Goal: Task Accomplishment & Management: Complete application form

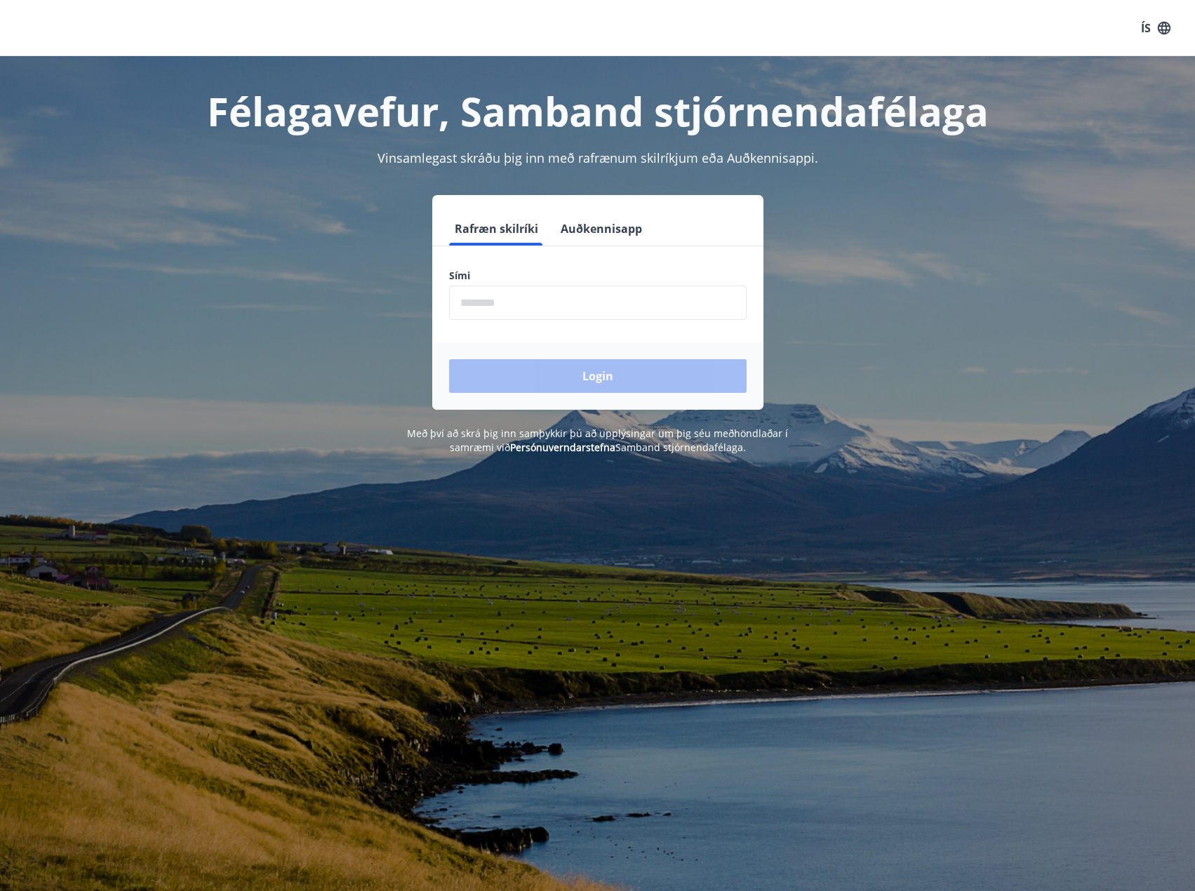
click at [526, 297] on input "phone" at bounding box center [597, 303] width 297 height 34
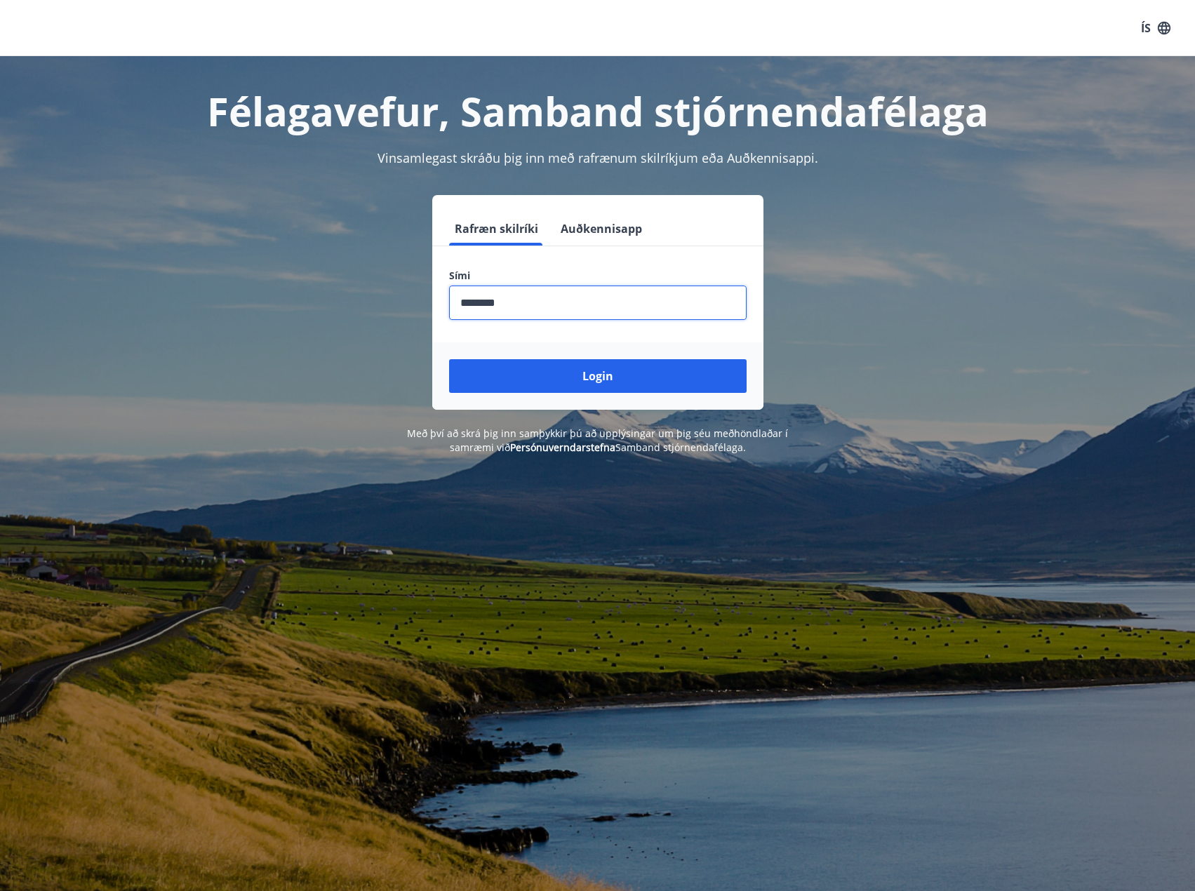
type input "********"
click at [449, 359] on button "Login" at bounding box center [597, 376] width 297 height 34
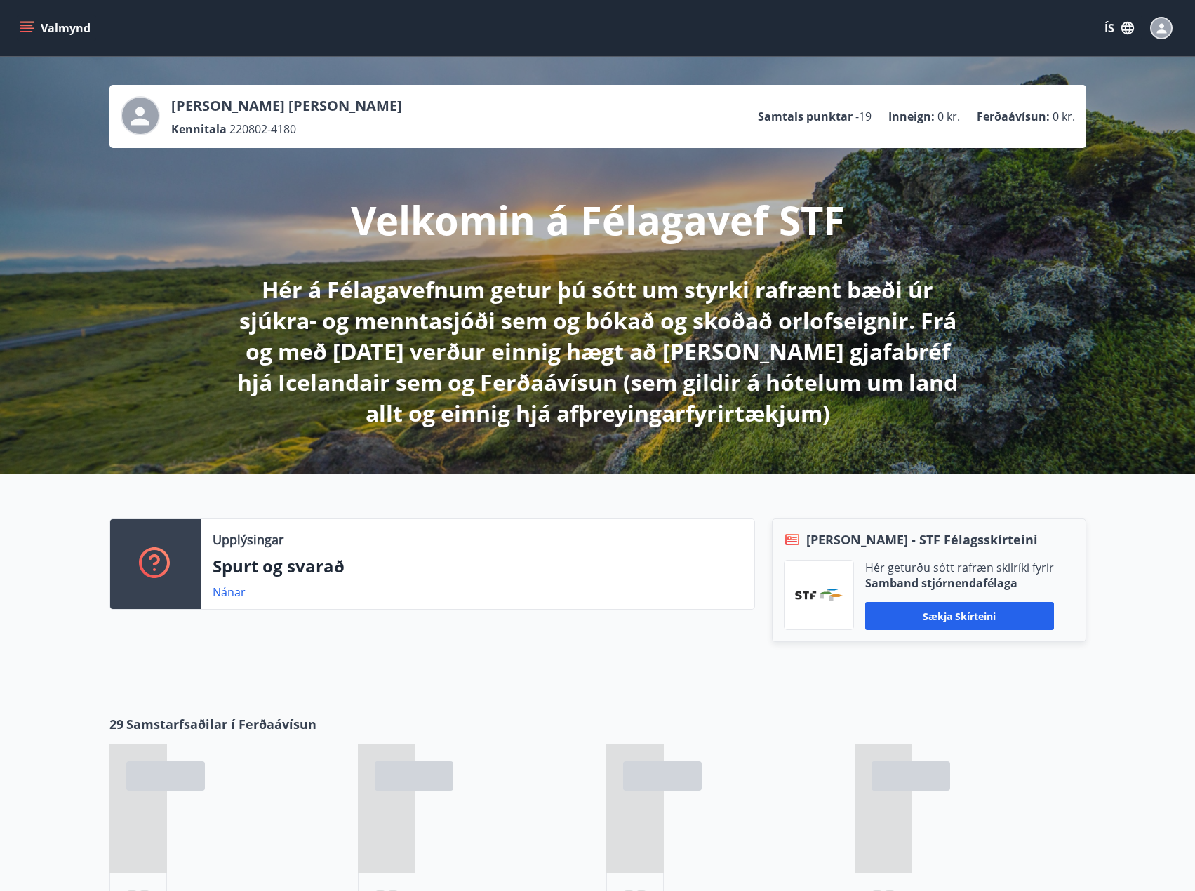
click at [67, 17] on button "Valmynd" at bounding box center [56, 27] width 79 height 25
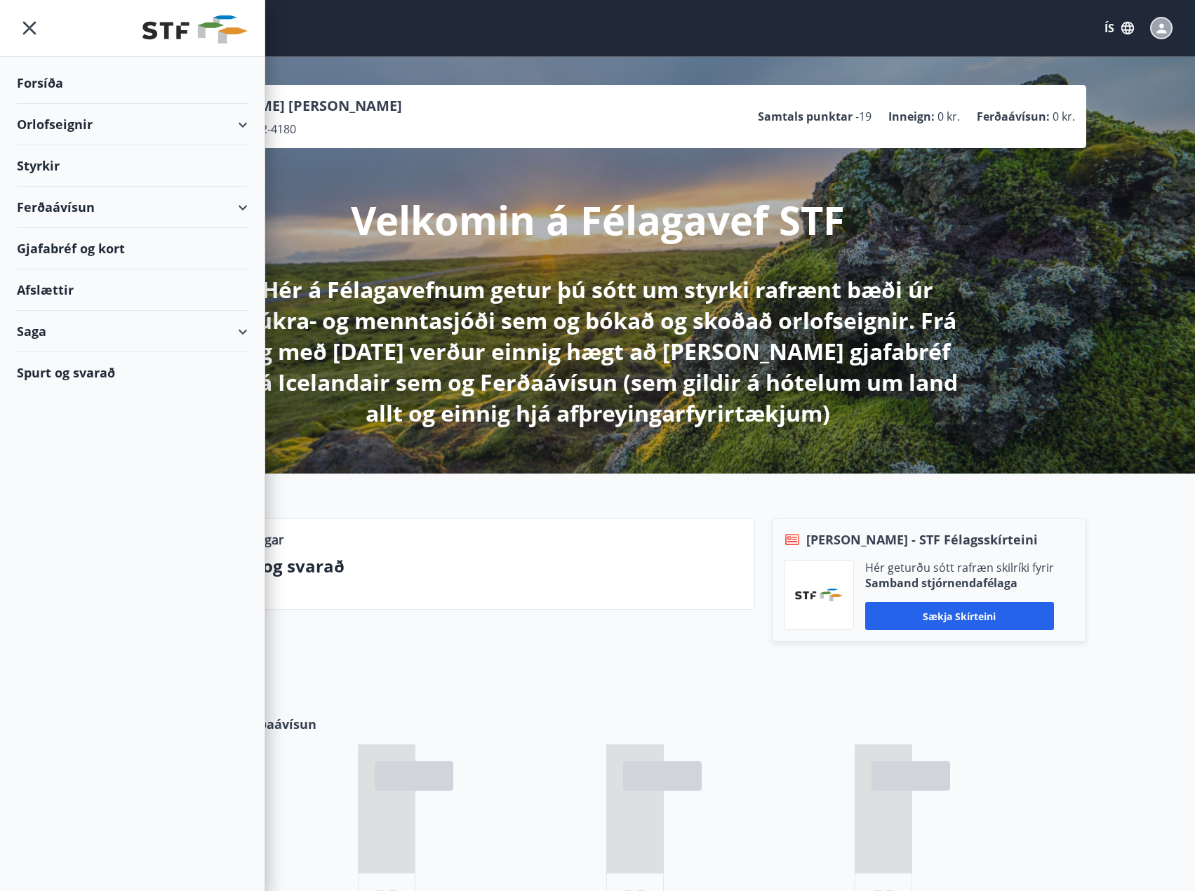
click at [100, 104] on div "Styrkir" at bounding box center [132, 82] width 231 height 41
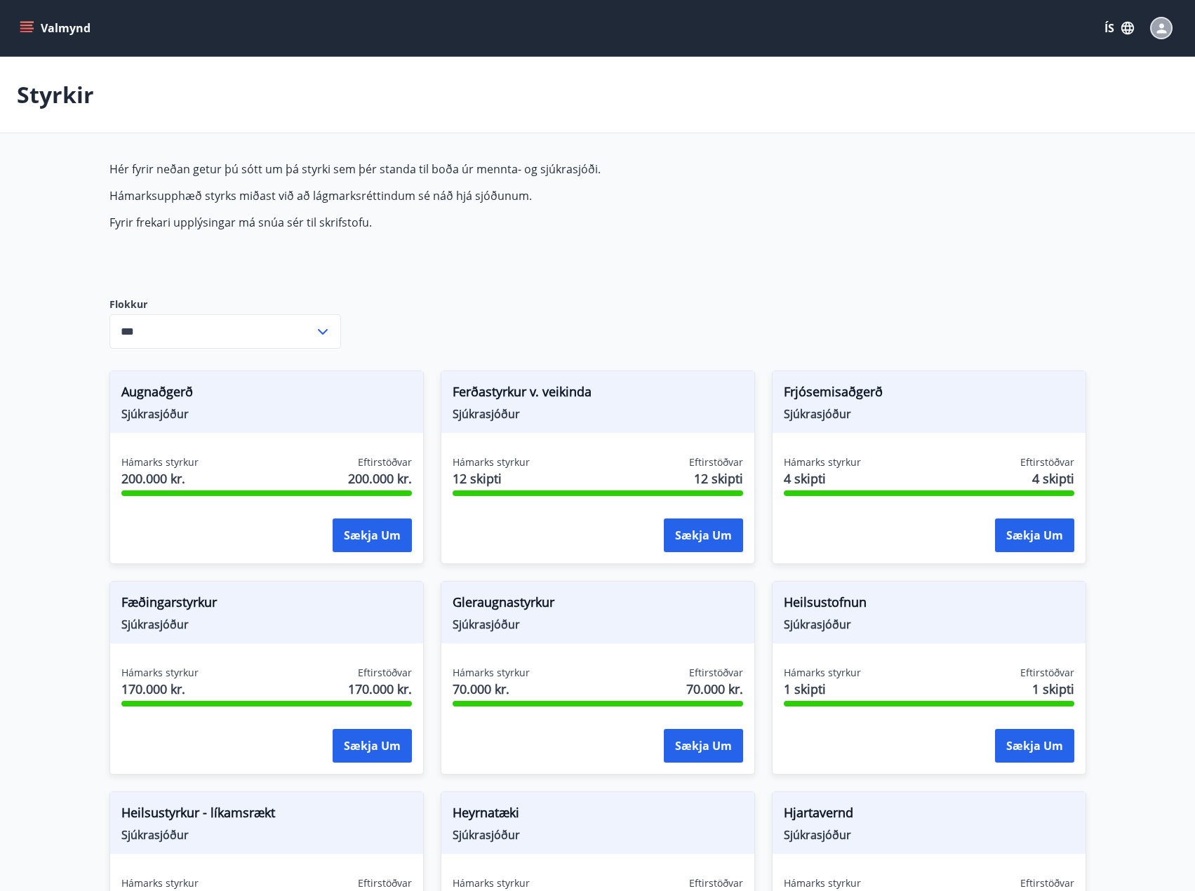
type input "***"
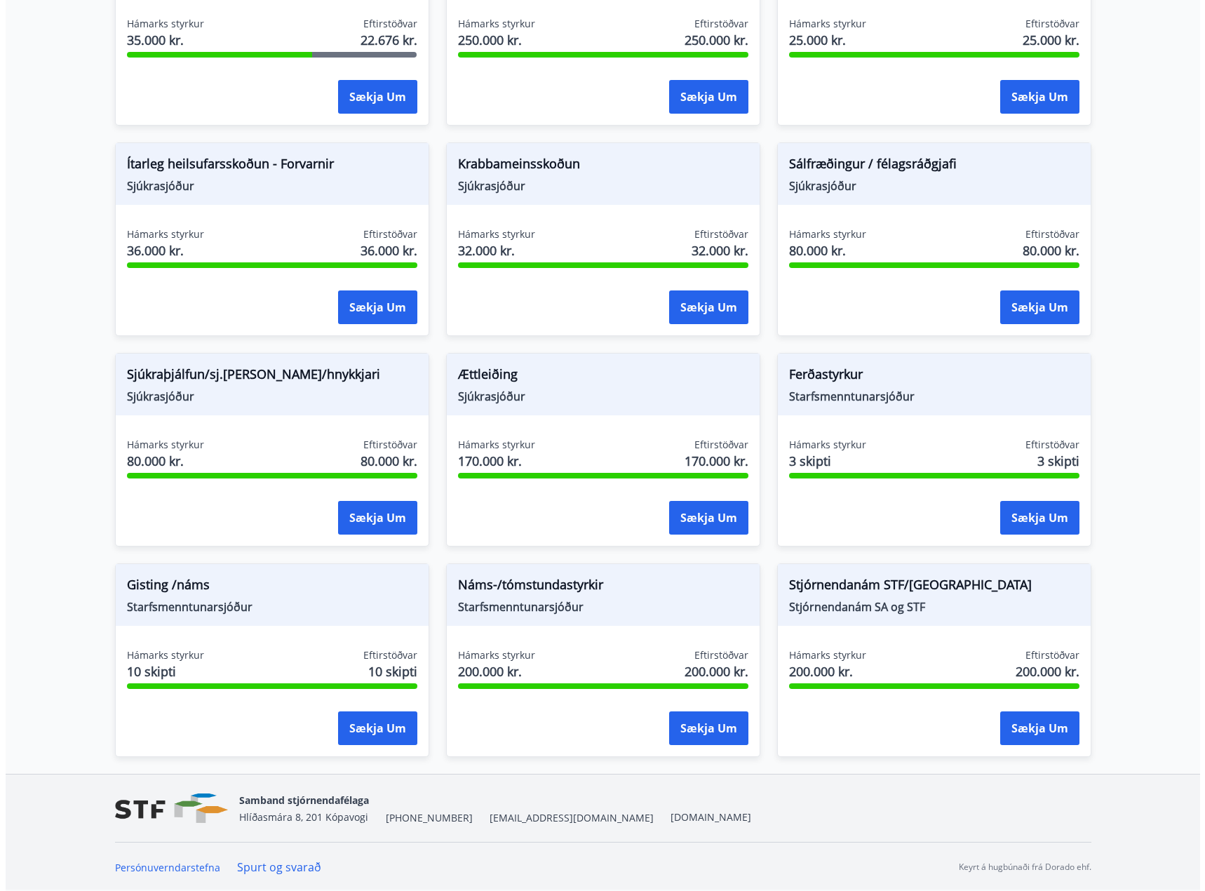
scroll to position [860, 0]
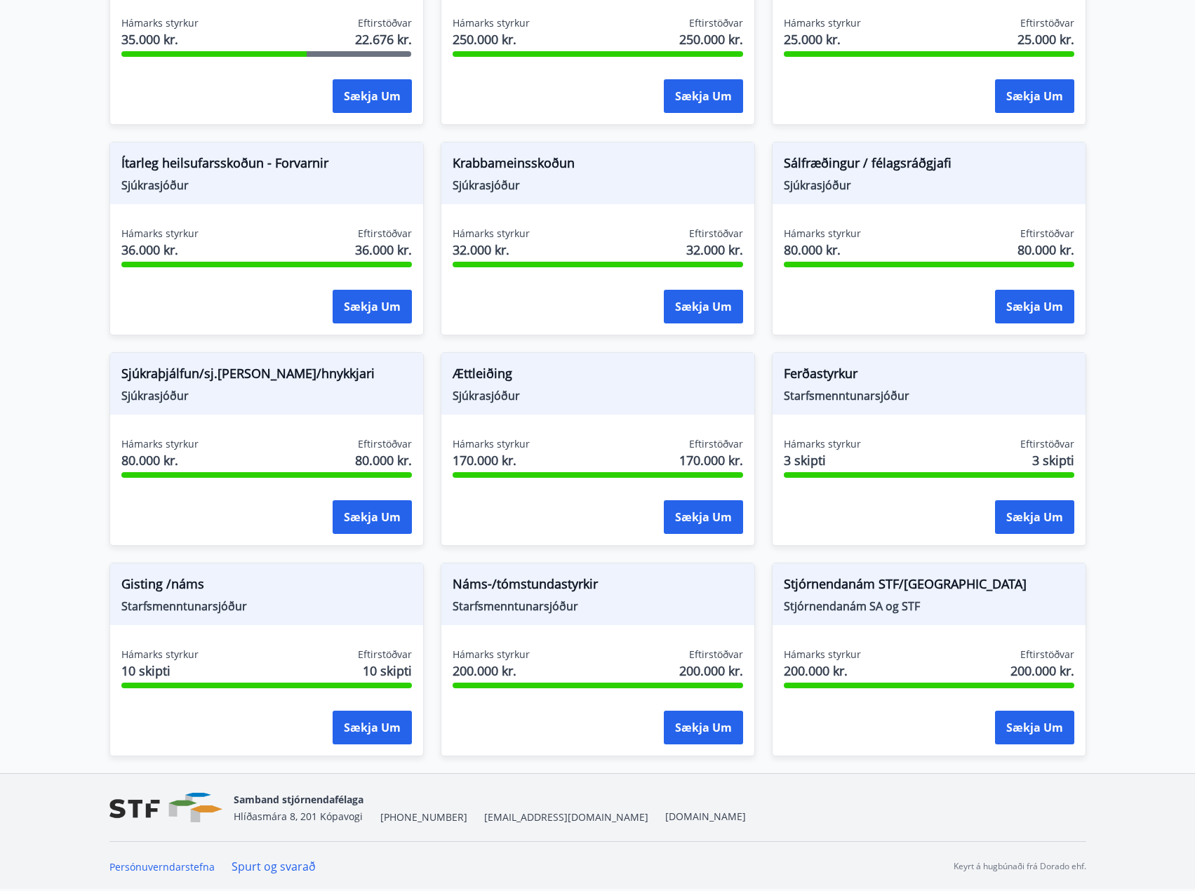
click at [703, 735] on button "Sækja um" at bounding box center [703, 728] width 79 height 34
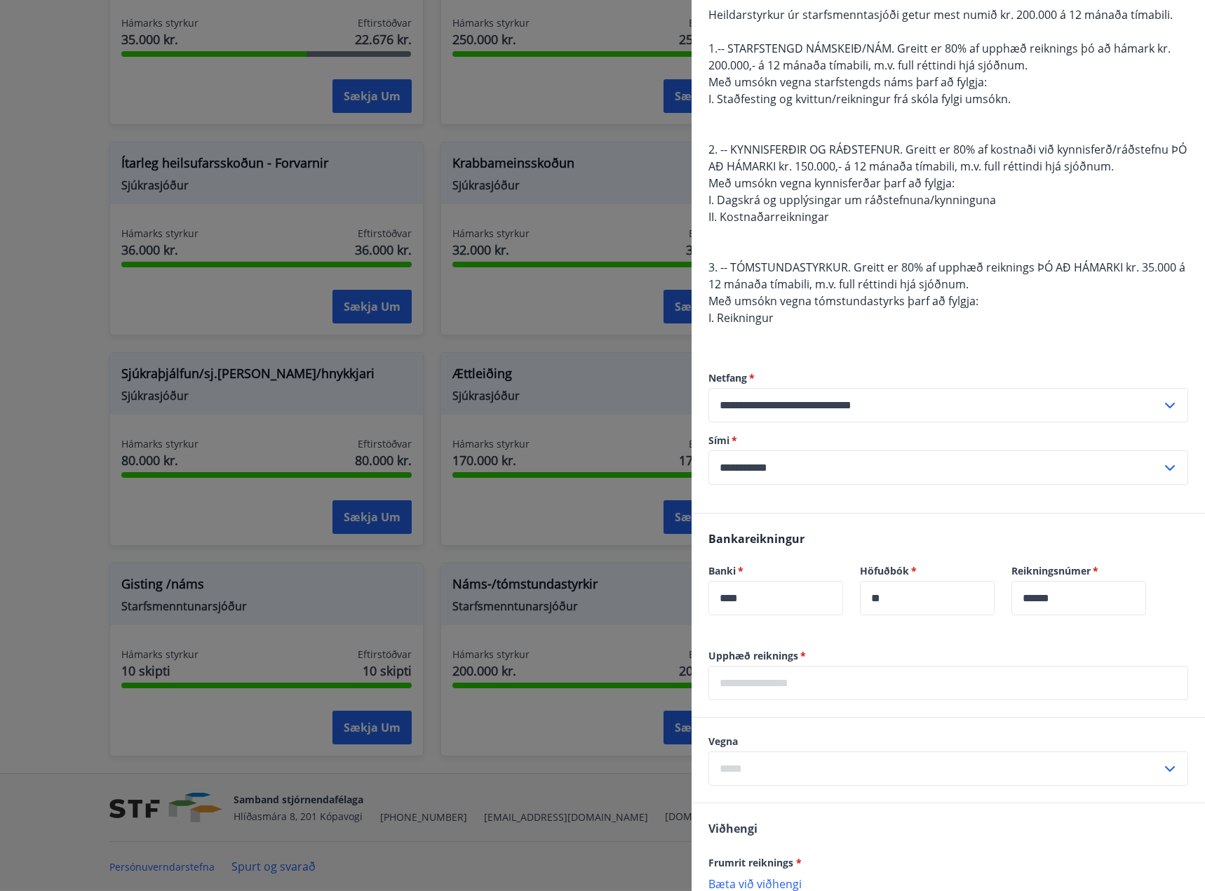
scroll to position [281, 0]
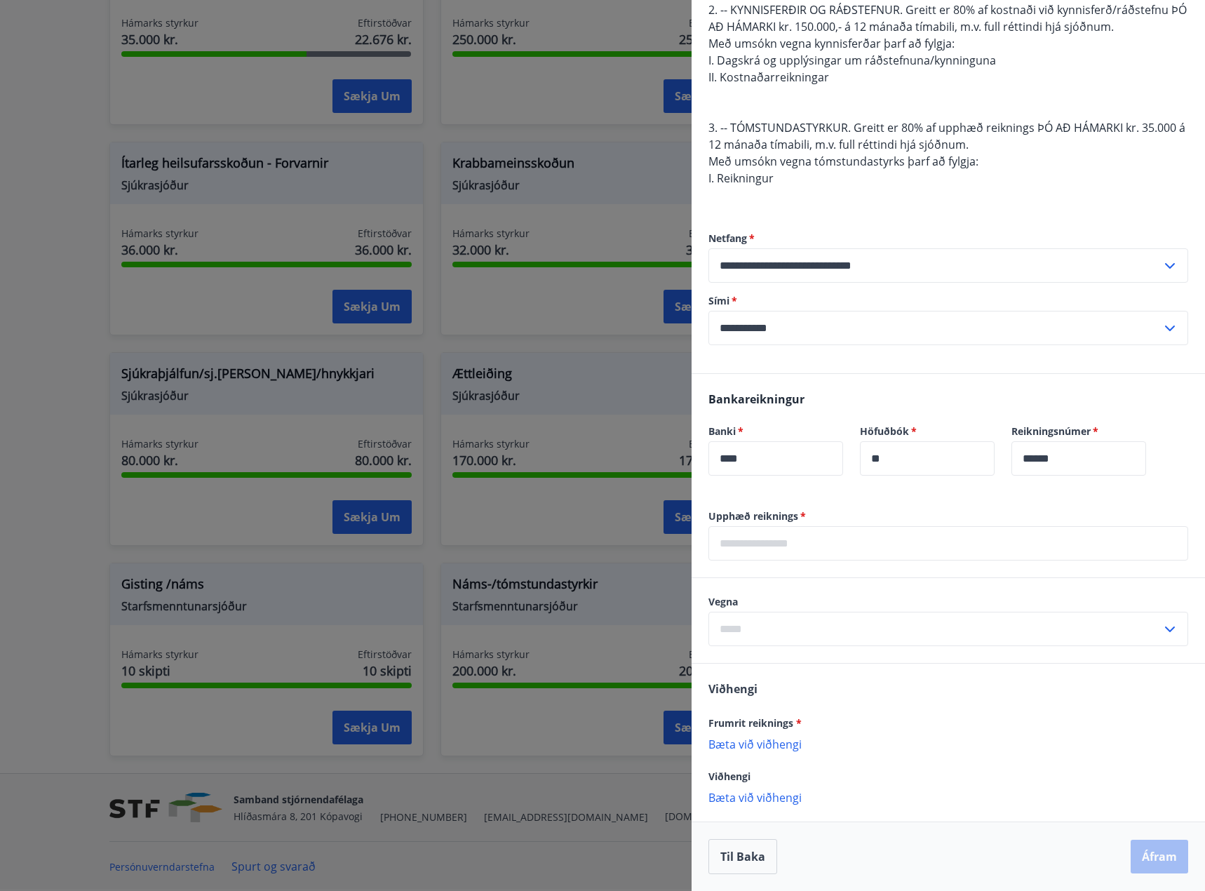
click at [804, 548] on input "text" at bounding box center [949, 543] width 480 height 34
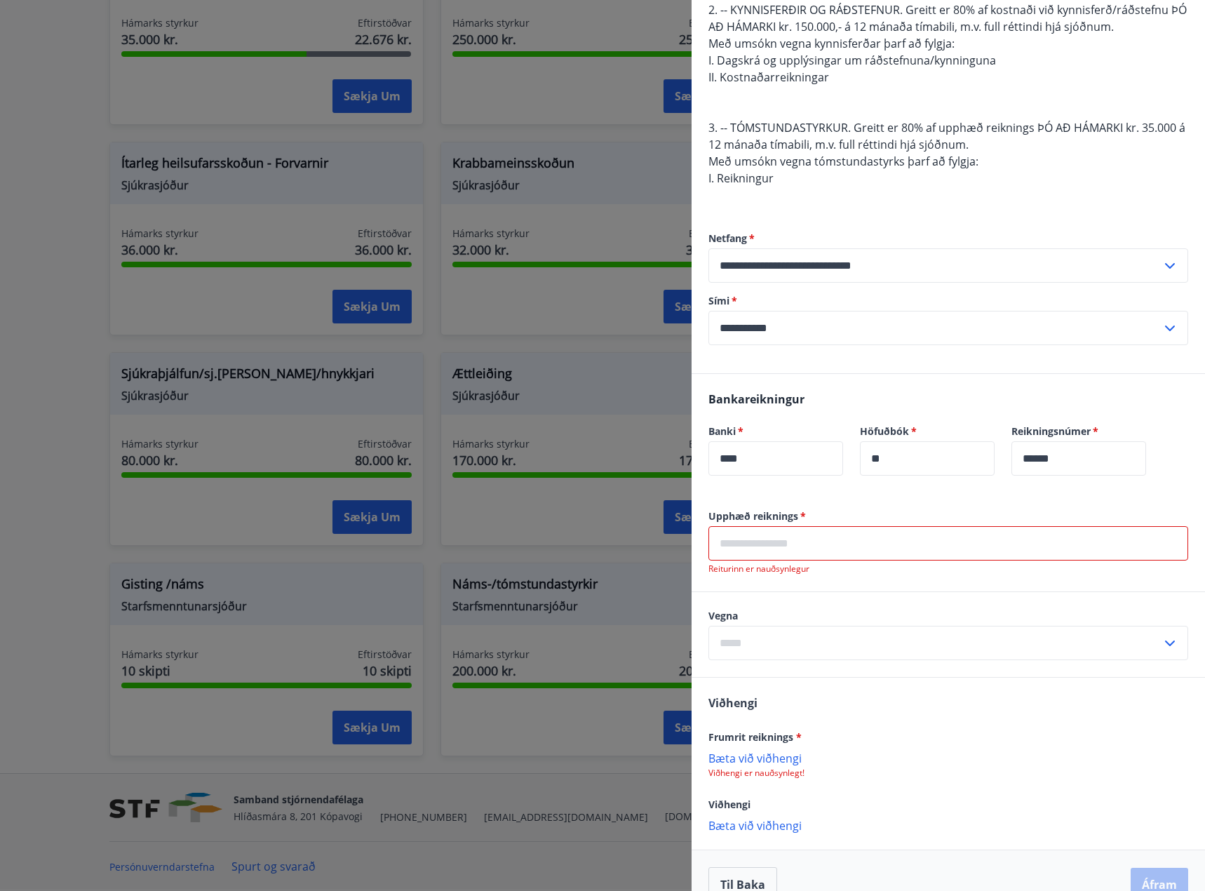
click at [879, 549] on input "text" at bounding box center [949, 543] width 480 height 34
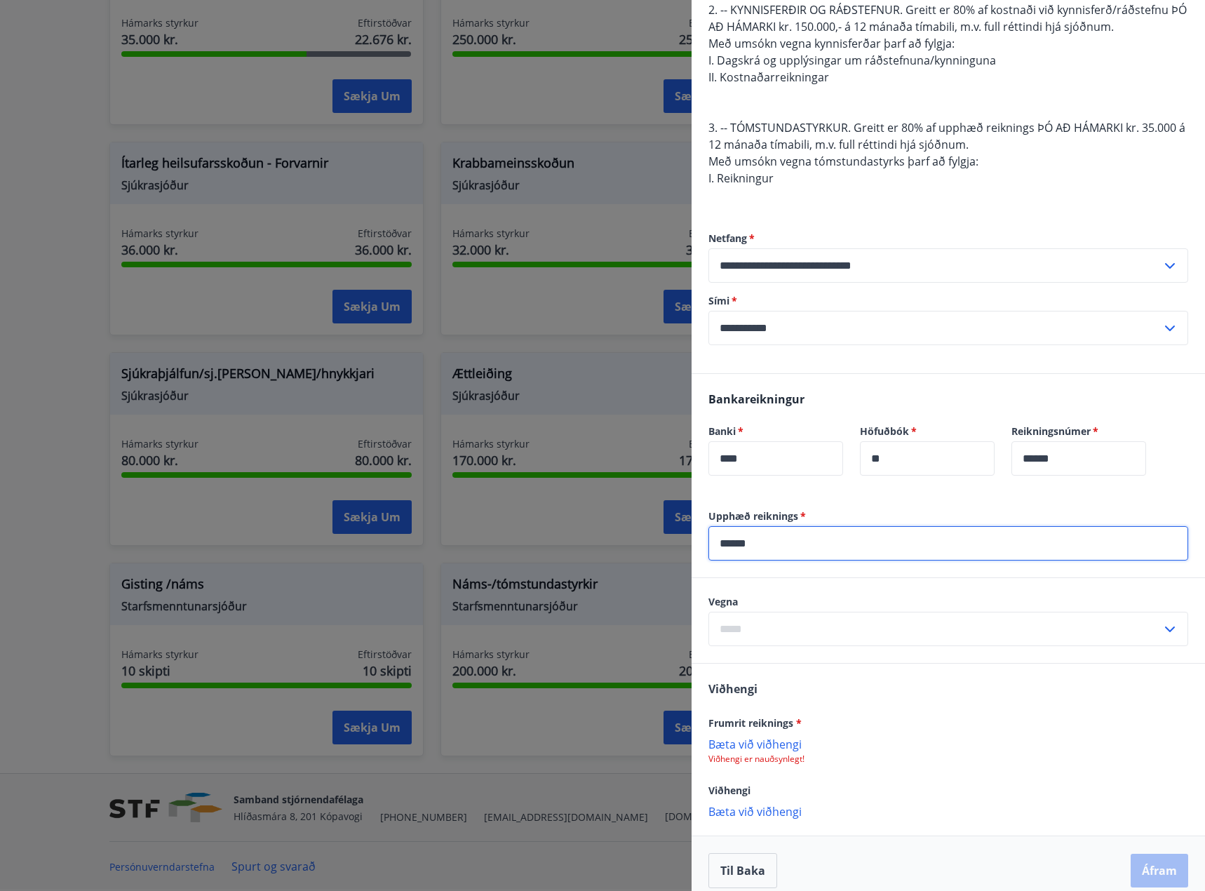
type input "******"
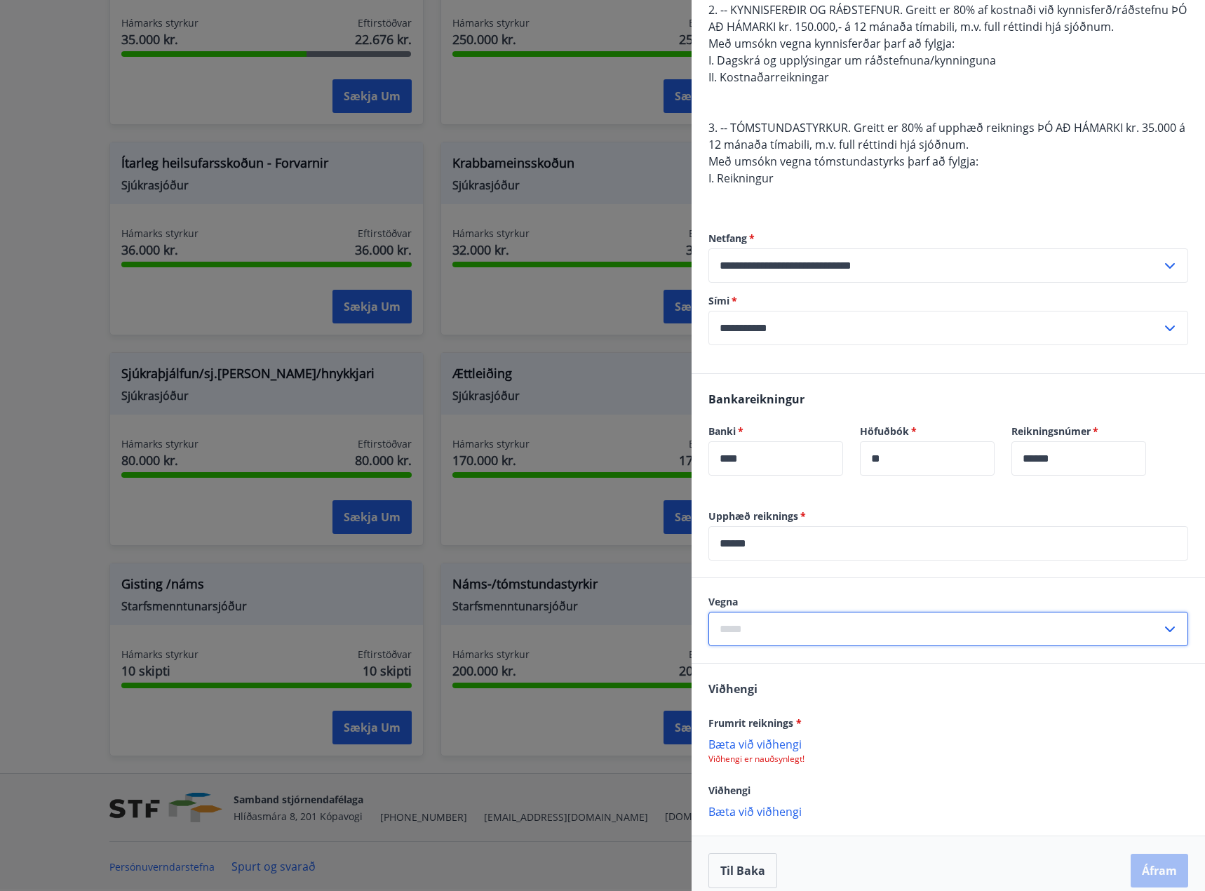
click at [845, 612] on input "text" at bounding box center [935, 629] width 453 height 34
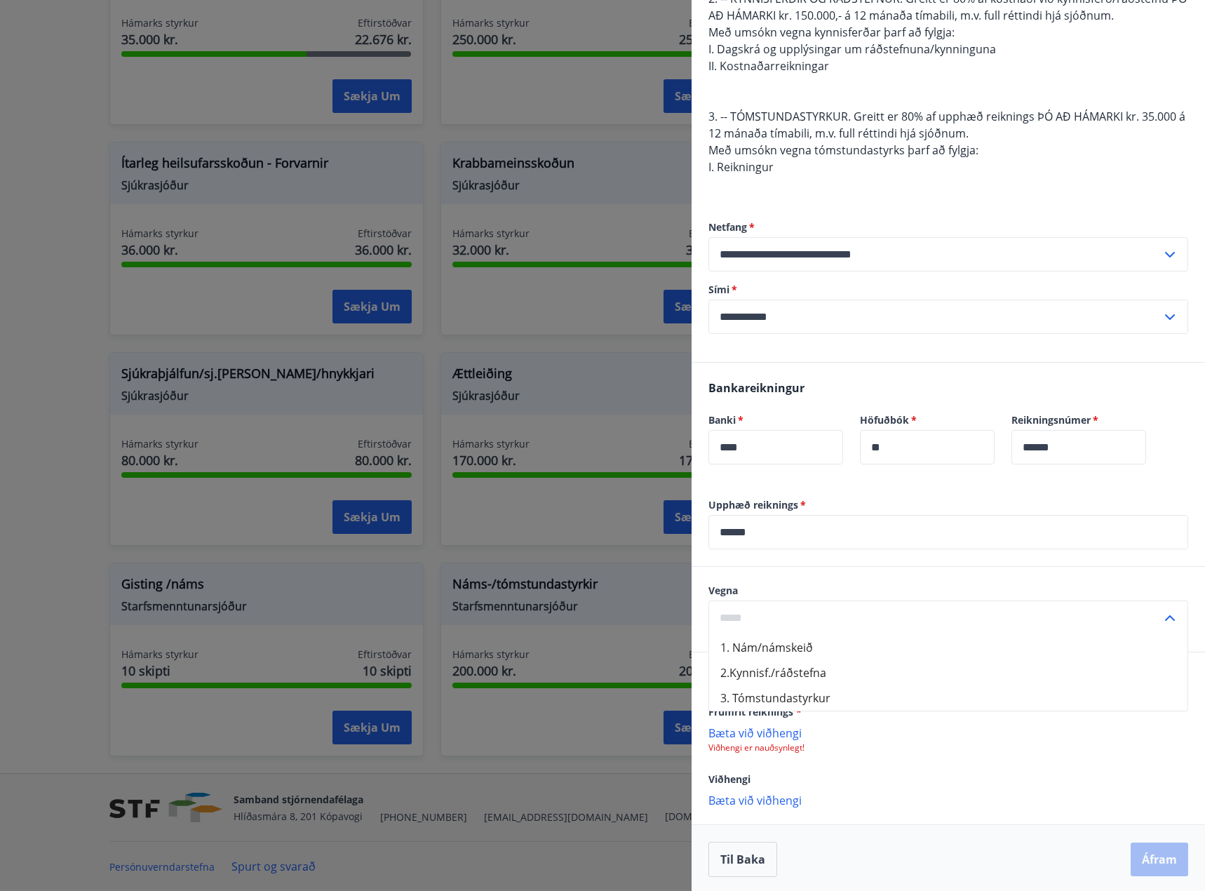
scroll to position [295, 0]
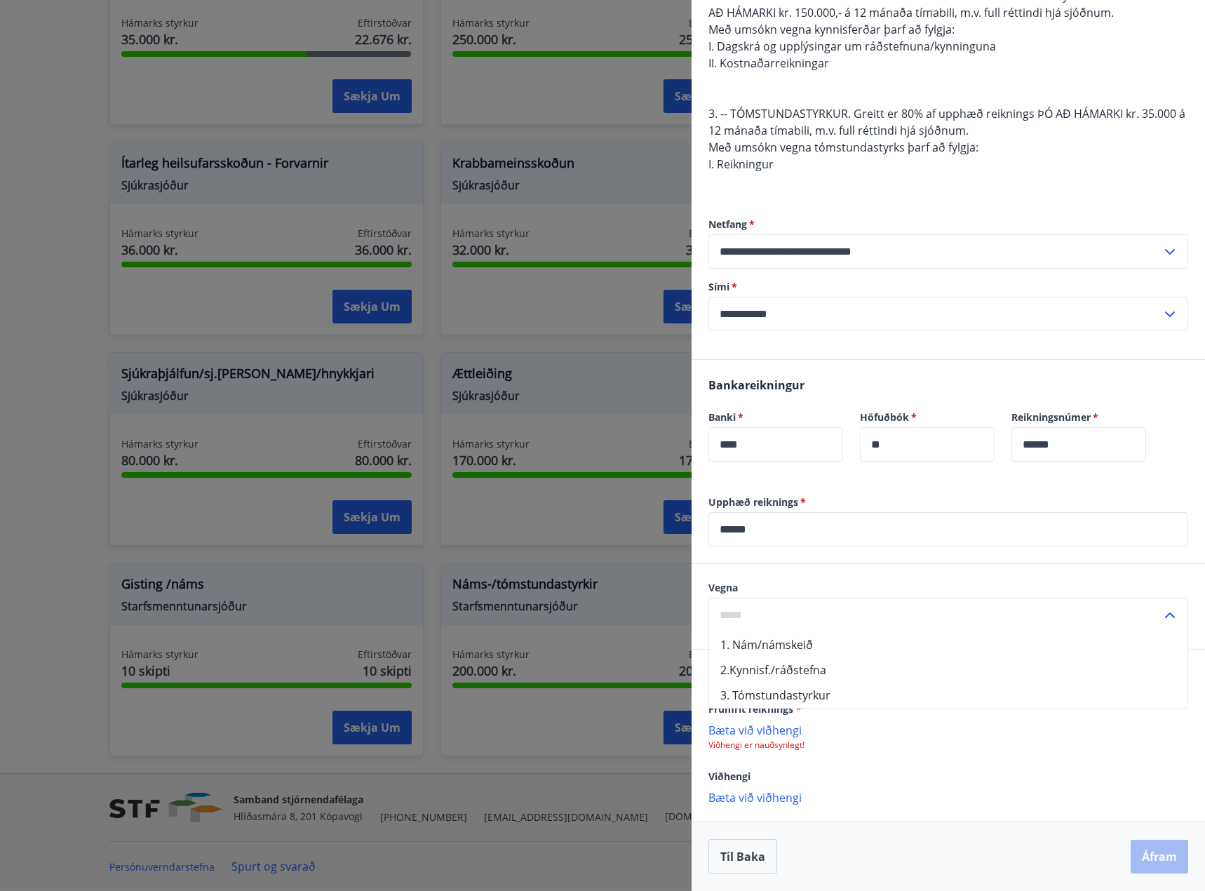
click at [791, 650] on li "1. Nám/námskeið" at bounding box center [948, 644] width 479 height 25
type input "**********"
click at [771, 731] on p "Bæta við viðhengi" at bounding box center [949, 730] width 480 height 14
click at [786, 734] on p "Bæta við viðhengi" at bounding box center [949, 730] width 480 height 14
drag, startPoint x: 945, startPoint y: 740, endPoint x: 682, endPoint y: 727, distance: 263.5
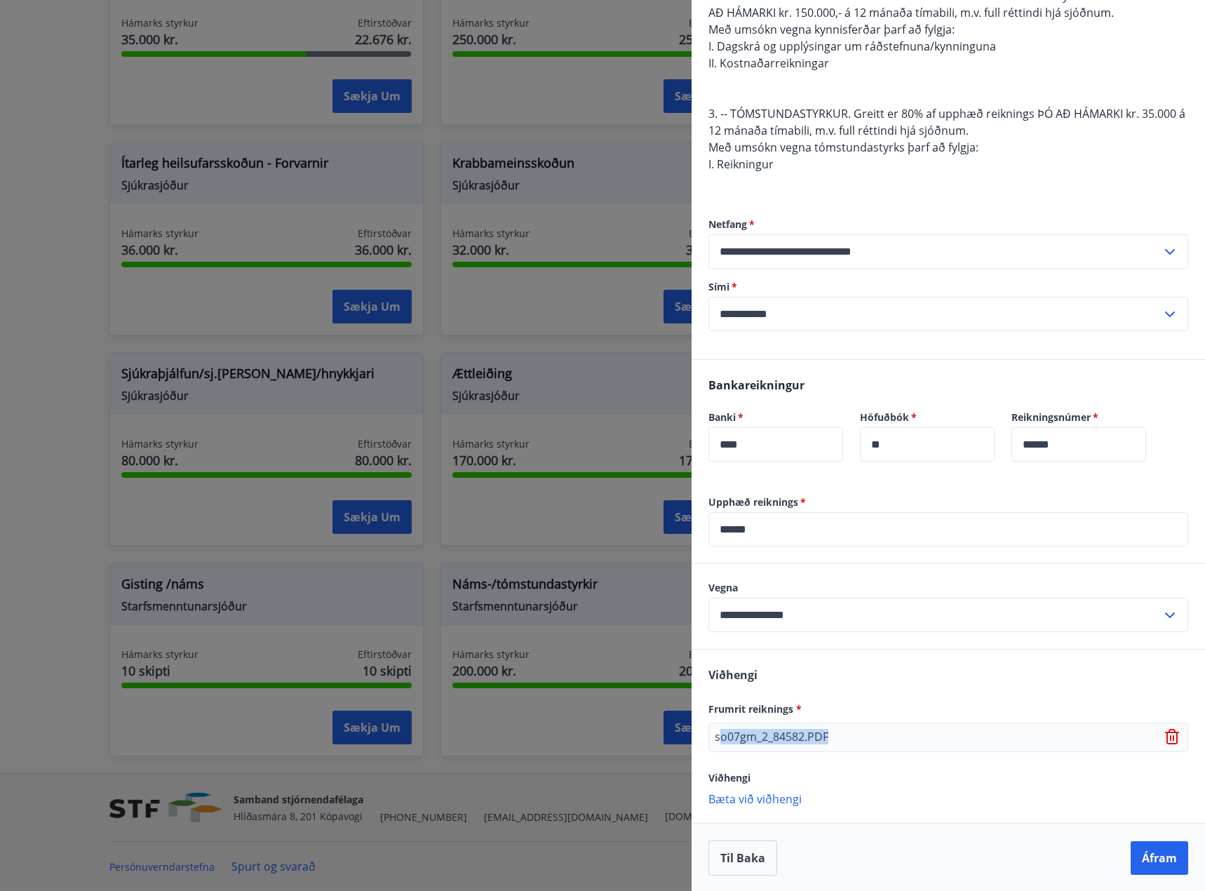
click at [683, 728] on div "Náms-/tómstundastyrkir Dagsetning 18.08.2025 Heildarstyrkur 200.000 kr. Eftirst…" at bounding box center [602, 445] width 1205 height 891
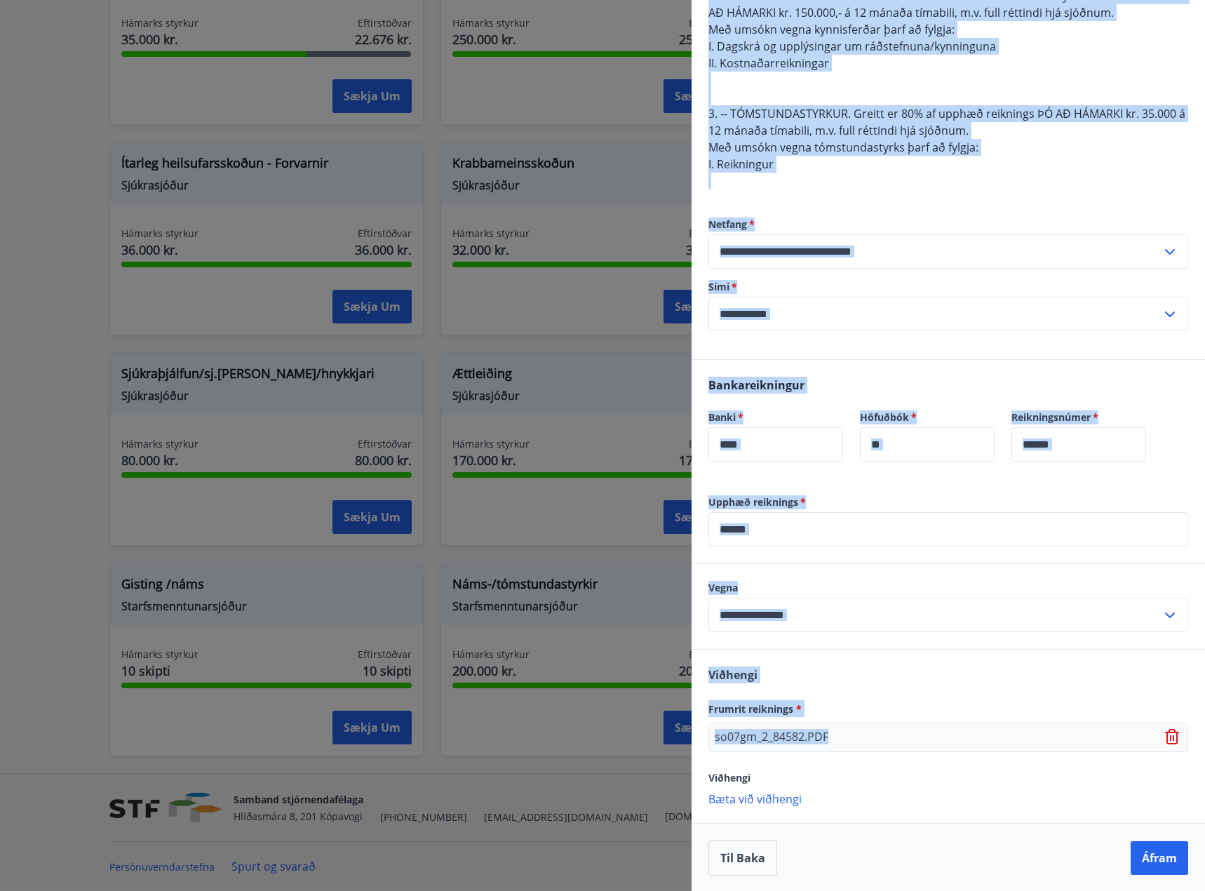
click at [827, 744] on p "so07gm_2_84582.PDF" at bounding box center [772, 737] width 114 height 17
click at [851, 737] on div "so07gm_2_84582.PDF" at bounding box center [949, 737] width 480 height 29
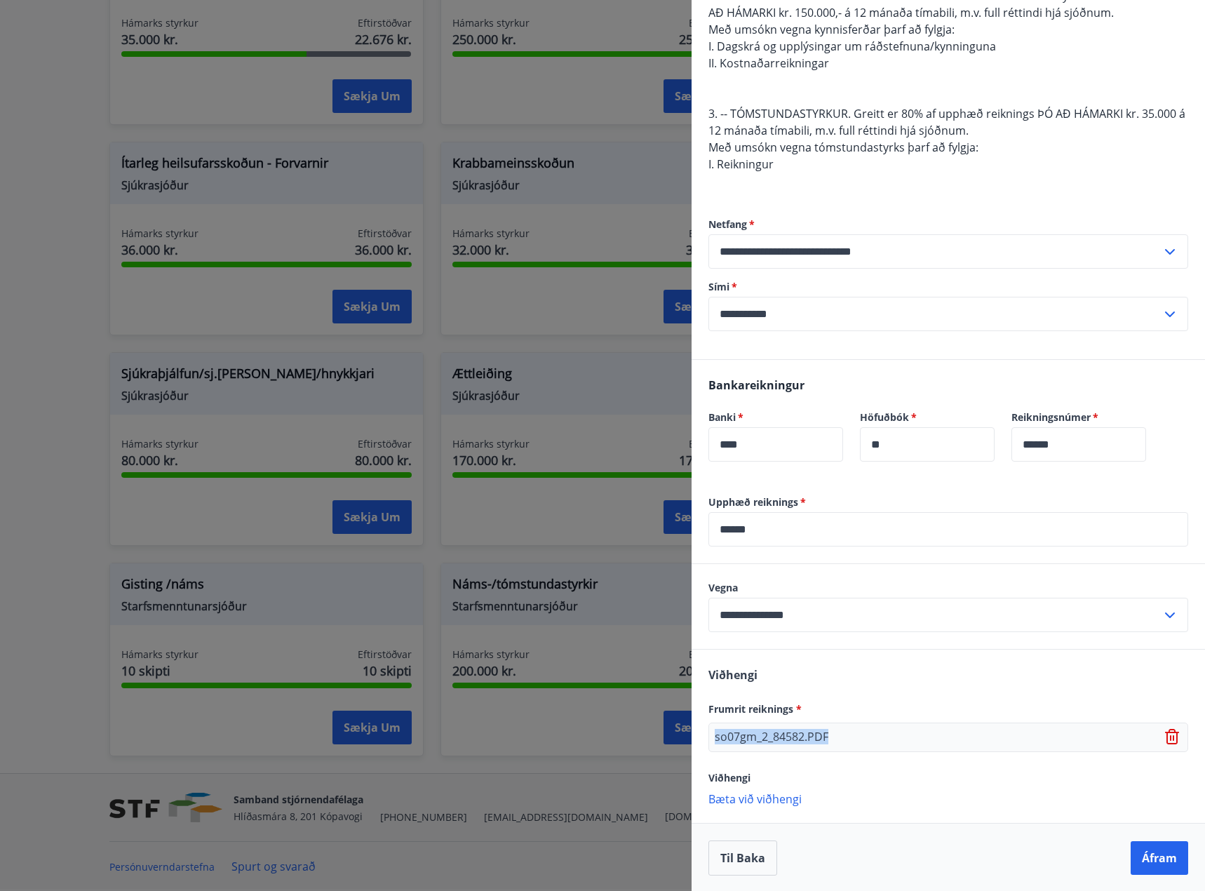
drag, startPoint x: 841, startPoint y: 736, endPoint x: 713, endPoint y: 730, distance: 127.9
click at [713, 730] on div "so07gm_2_84582.PDF" at bounding box center [949, 737] width 480 height 29
click at [865, 728] on div "so07gm_2_84582.PDF" at bounding box center [949, 737] width 480 height 29
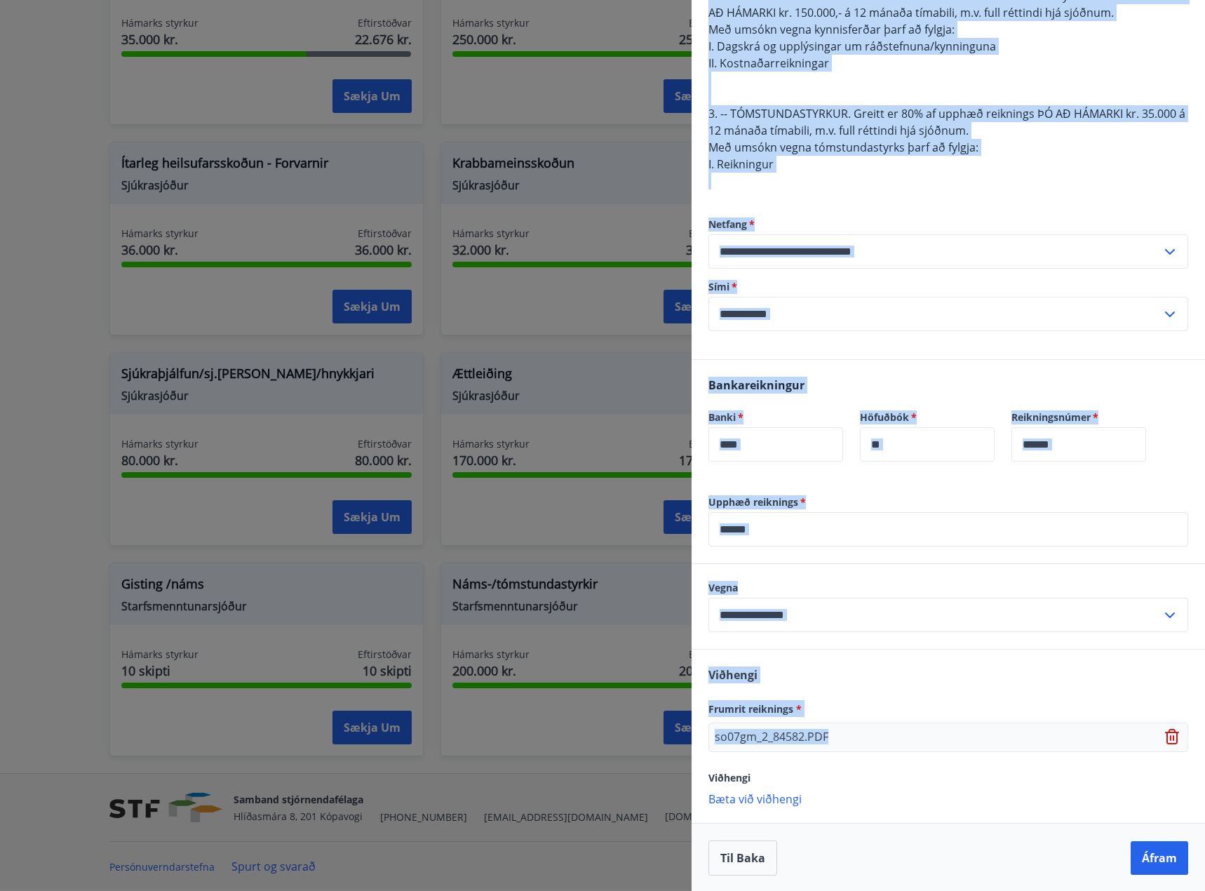
drag, startPoint x: 860, startPoint y: 737, endPoint x: 591, endPoint y: 723, distance: 269.1
click at [591, 723] on div "Náms-/tómstundastyrkir Dagsetning 18.08.2025 Heildarstyrkur 200.000 kr. Eftirst…" at bounding box center [602, 445] width 1205 height 891
click at [836, 739] on div "so07gm_2_84582.PDF" at bounding box center [949, 737] width 480 height 29
click at [824, 736] on p "so07gm_2_84582.PDF" at bounding box center [772, 737] width 114 height 17
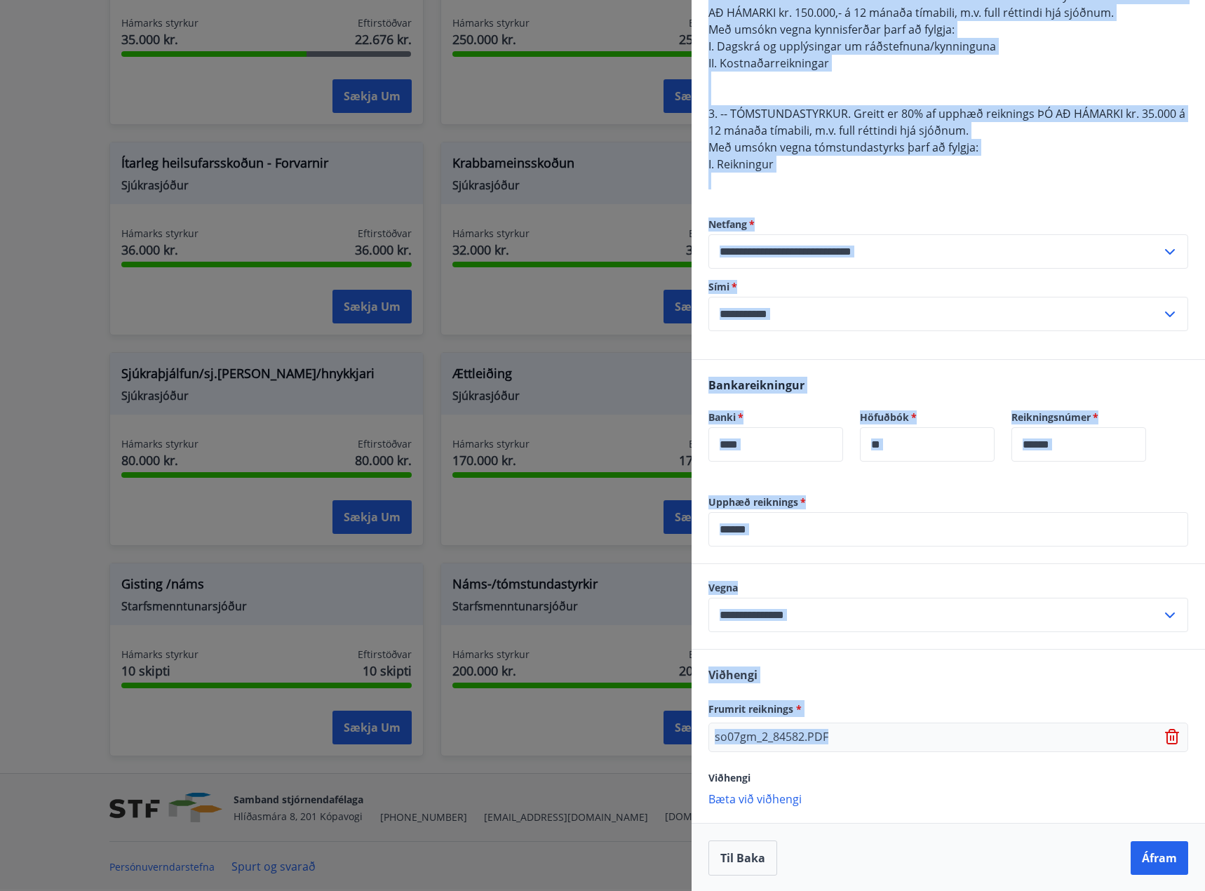
click at [811, 735] on p "so07gm_2_84582.PDF" at bounding box center [772, 737] width 114 height 17
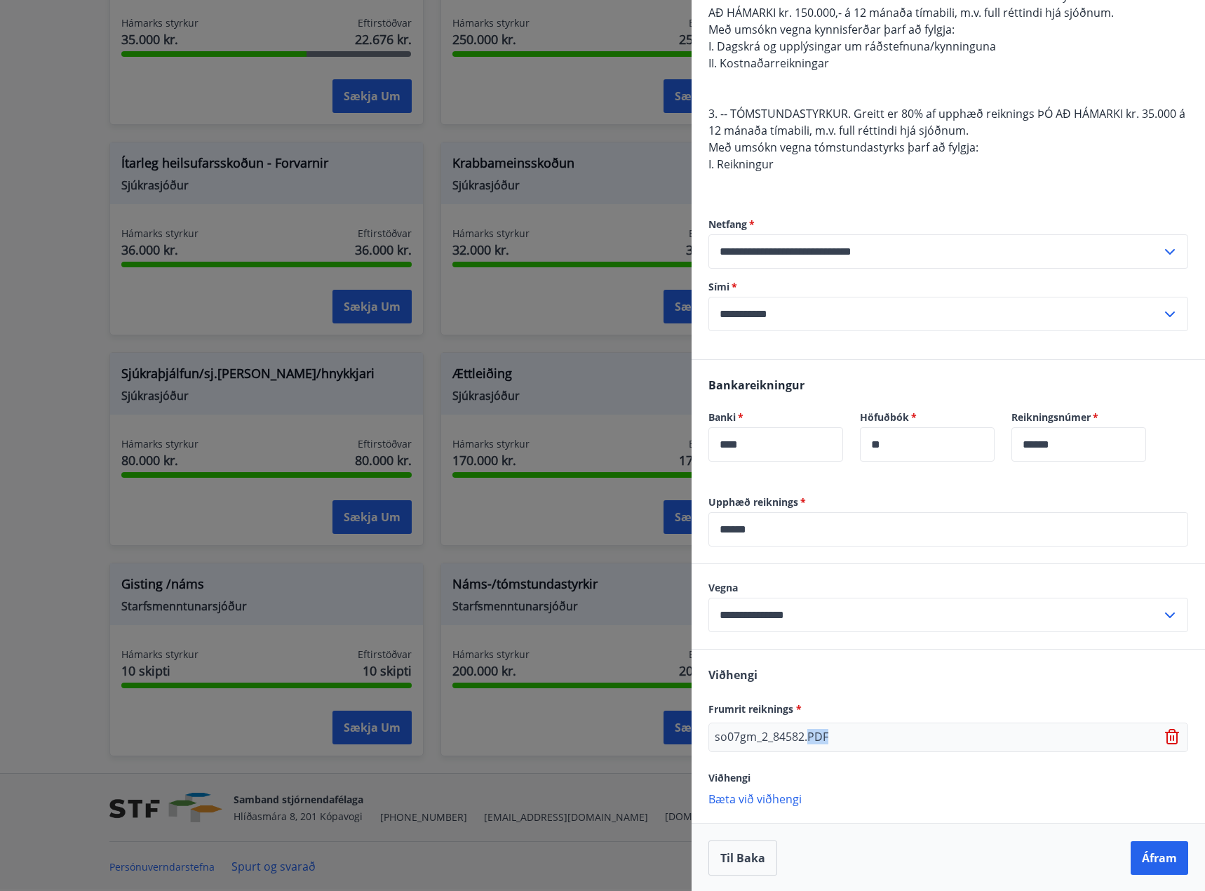
click at [811, 735] on p "so07gm_2_84582.PDF" at bounding box center [772, 737] width 114 height 17
click at [786, 796] on p "Bæta við viðhengi" at bounding box center [949, 797] width 480 height 14
click at [784, 793] on p "Bæta við viðhengi" at bounding box center [949, 797] width 480 height 14
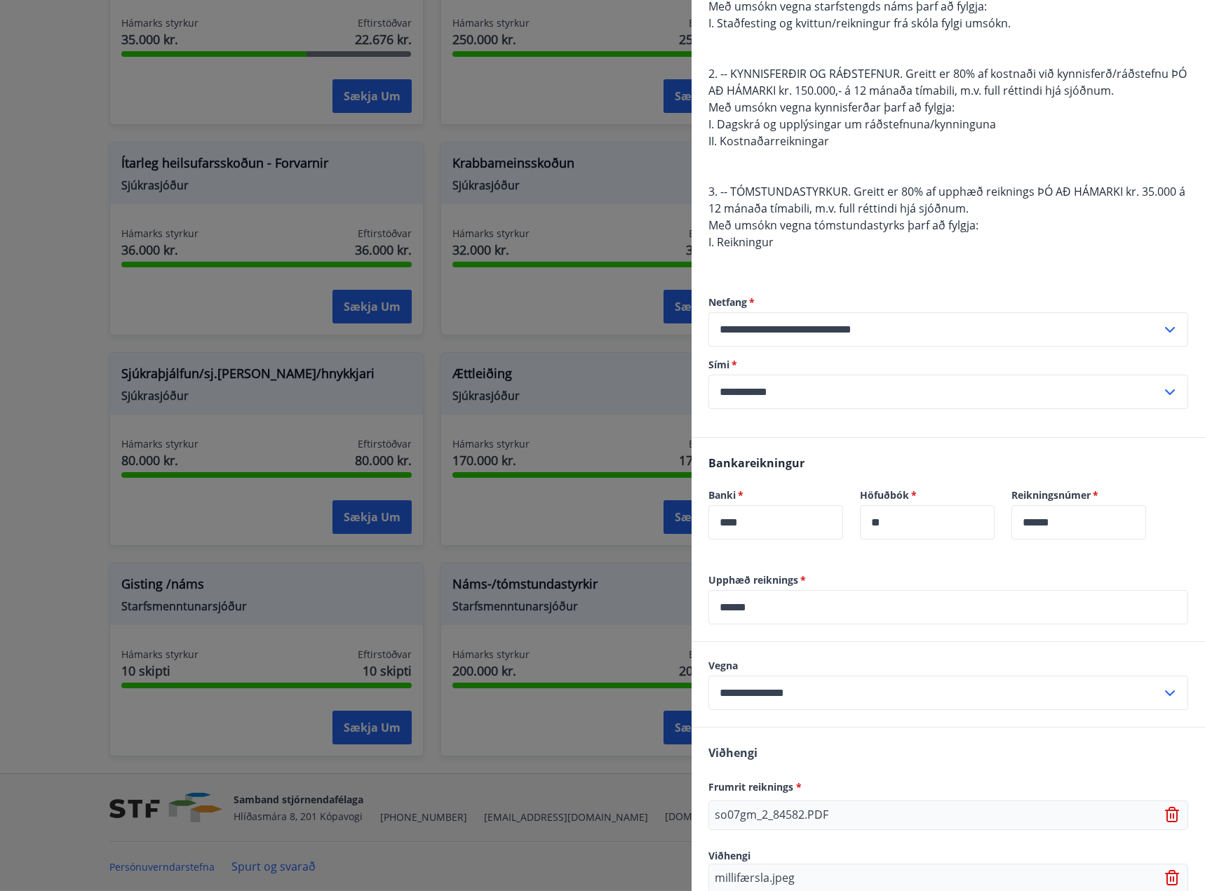
scroll to position [326, 0]
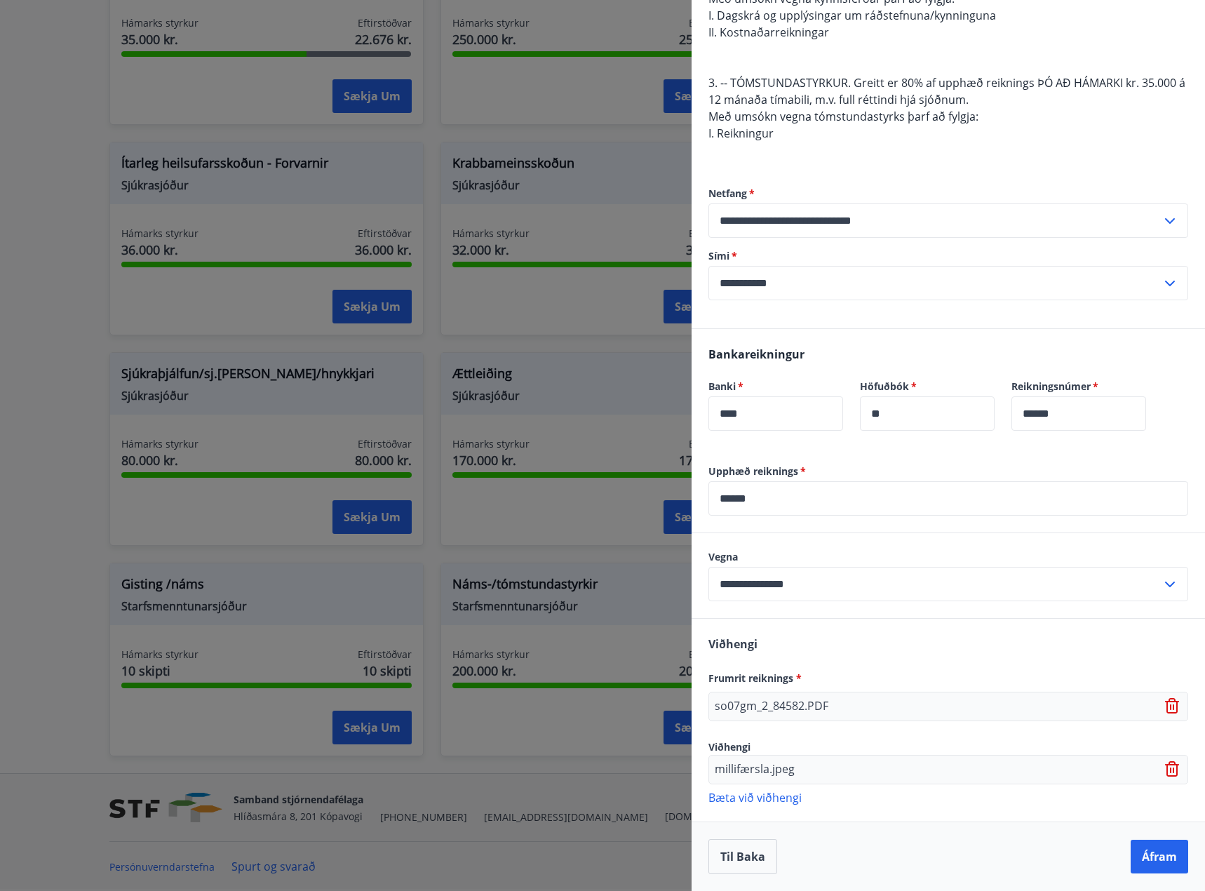
click at [1135, 858] on button "Áfram" at bounding box center [1160, 857] width 58 height 34
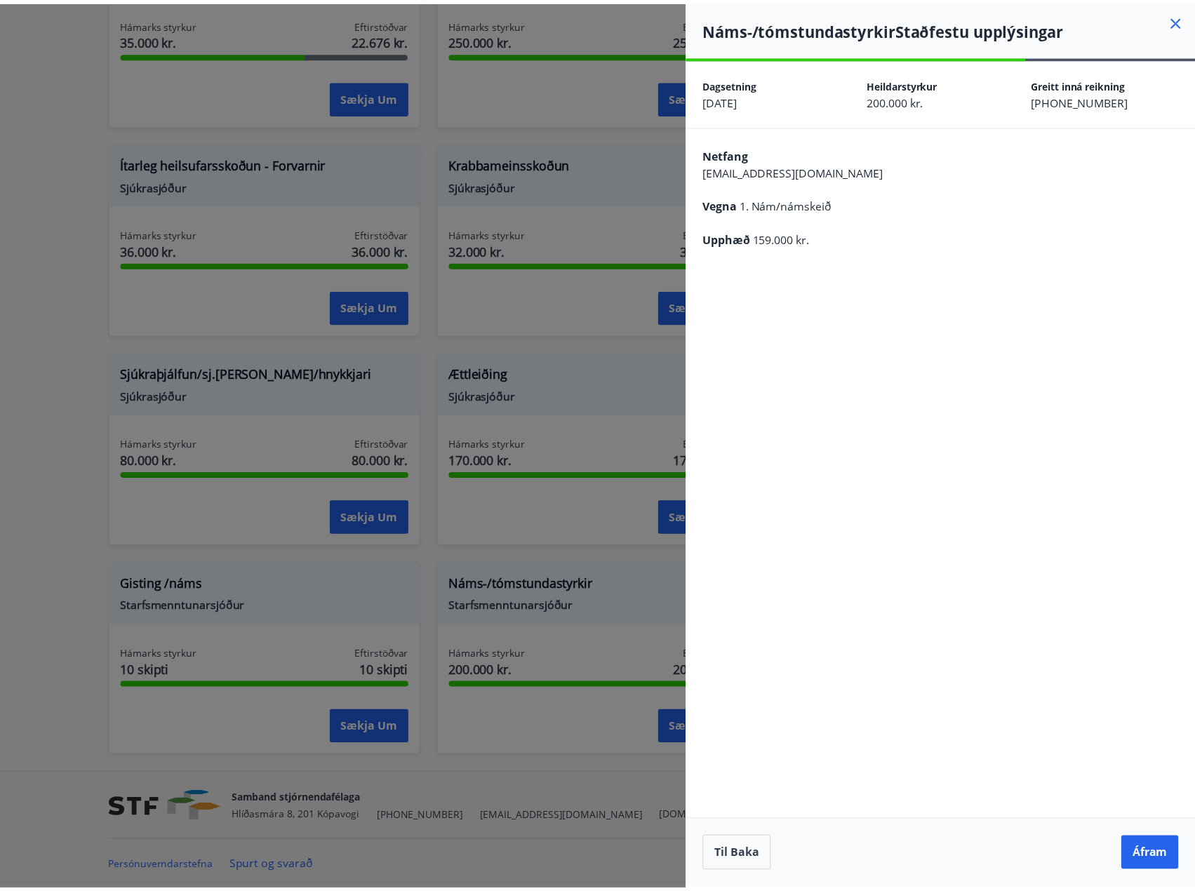
scroll to position [0, 0]
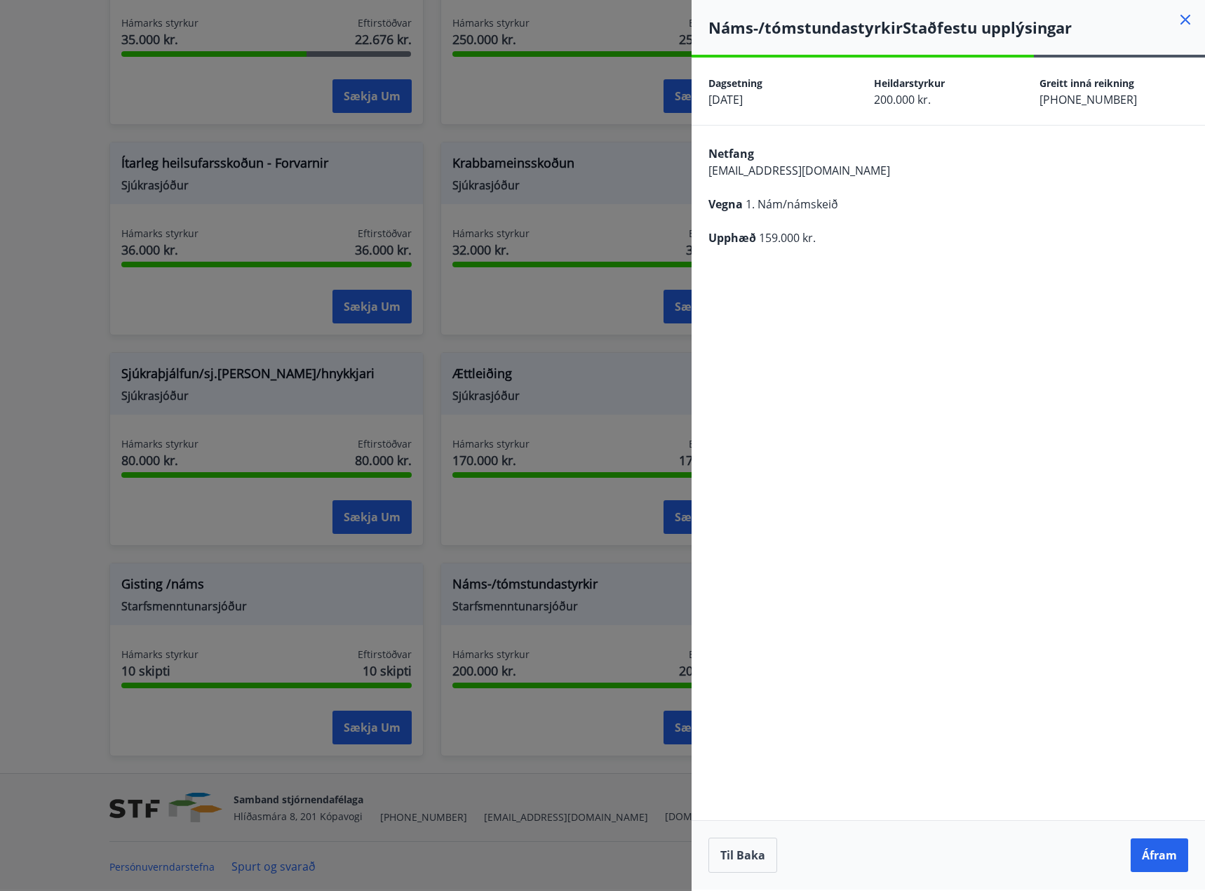
click at [1156, 858] on button "Áfram" at bounding box center [1160, 855] width 58 height 34
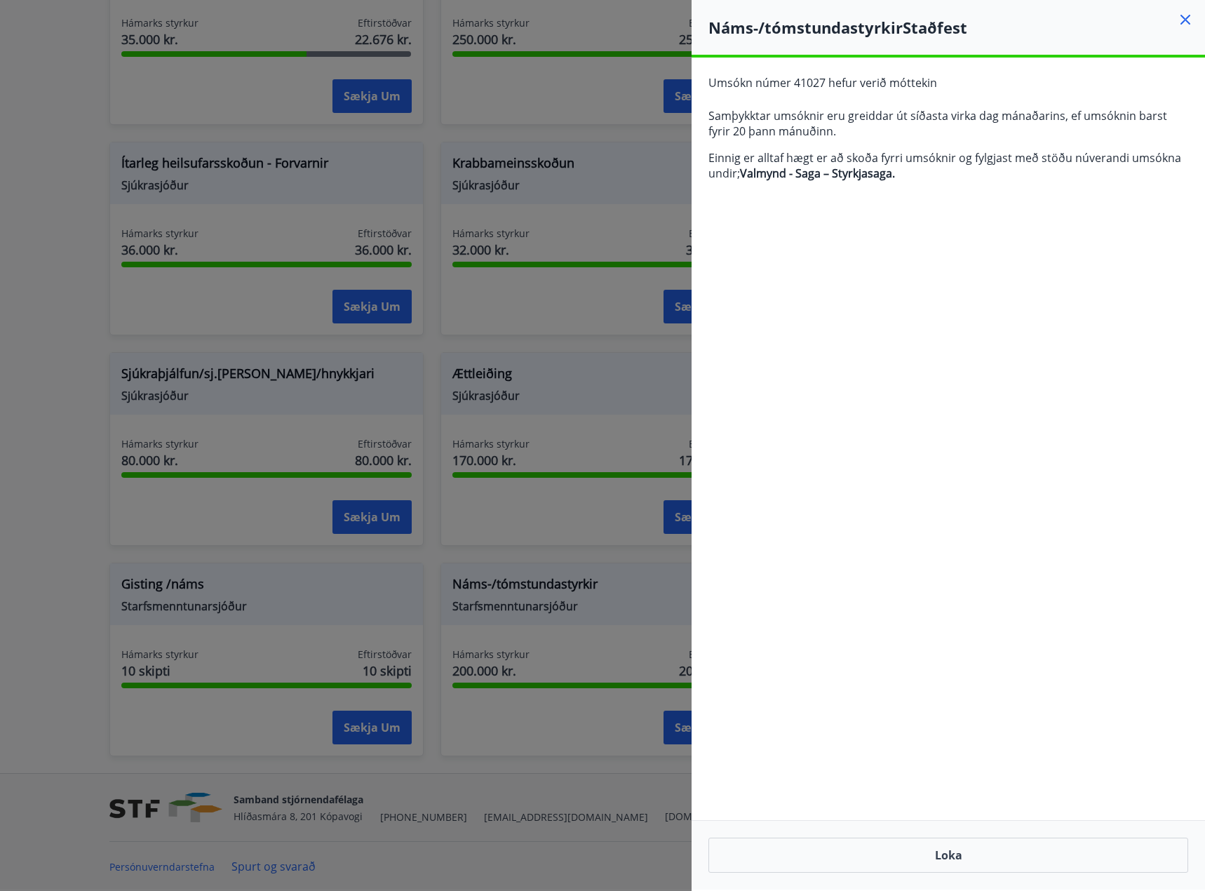
click at [918, 862] on button "Loka" at bounding box center [949, 855] width 480 height 35
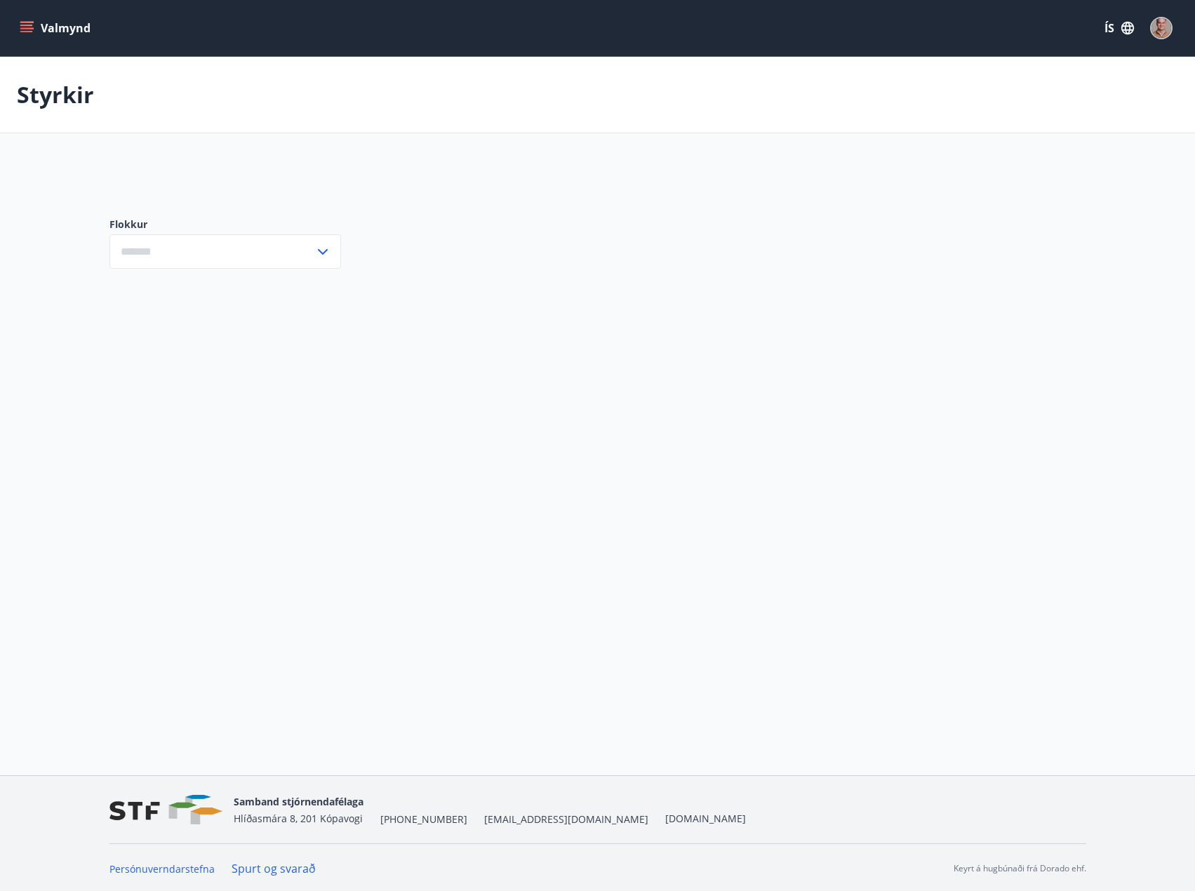
type input "***"
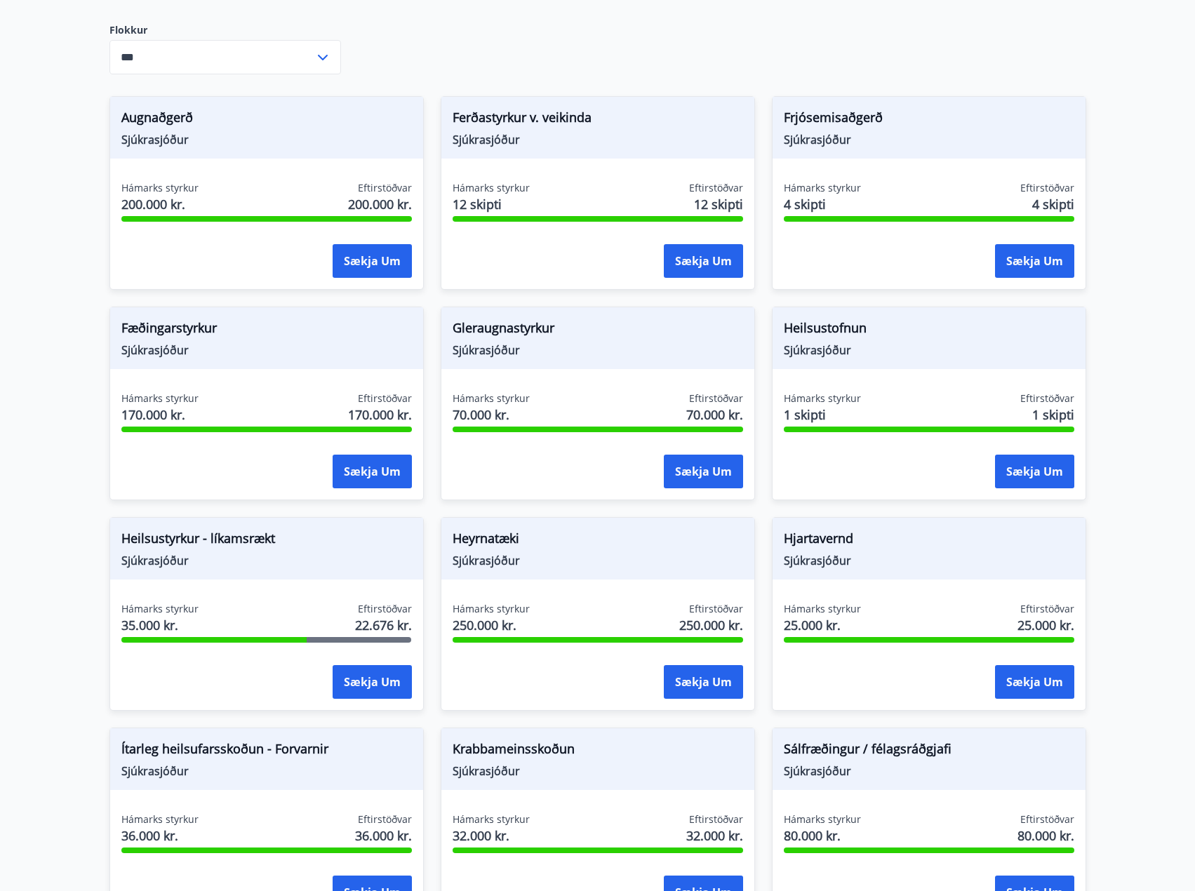
scroll to position [772, 0]
